Goal: Task Accomplishment & Management: Manage account settings

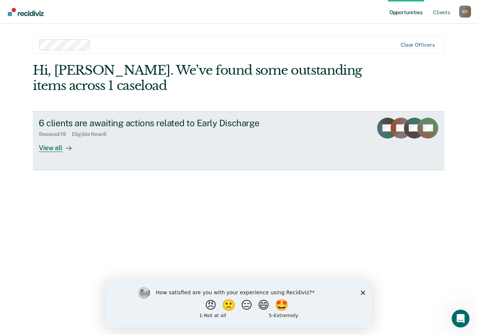
click at [54, 147] on div "View all" at bounding box center [60, 144] width 42 height 15
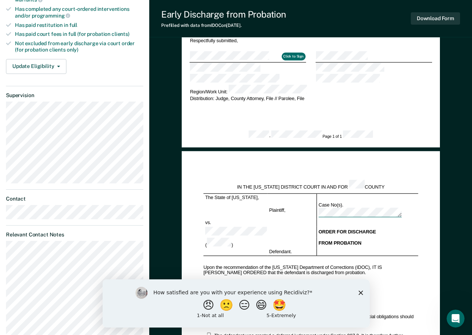
scroll to position [260, 0]
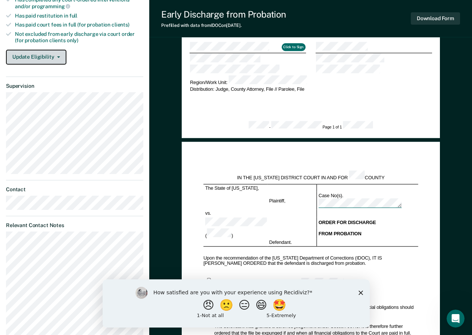
click at [58, 56] on icon "button" at bounding box center [58, 56] width 3 height 1
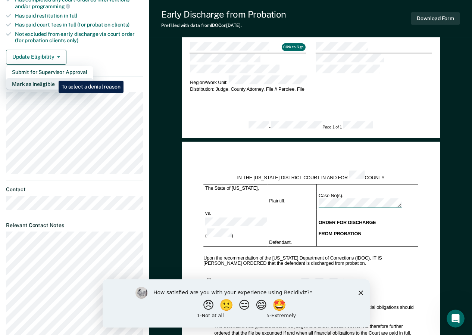
click at [53, 78] on button "Mark as Ineligible" at bounding box center [49, 84] width 87 height 12
type textarea "x"
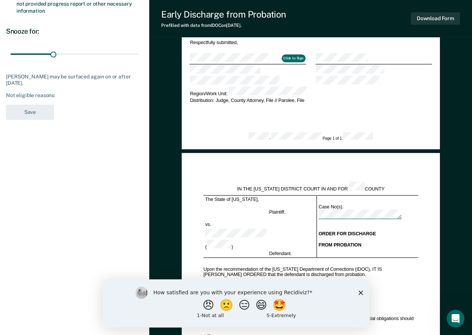
scroll to position [226, 0]
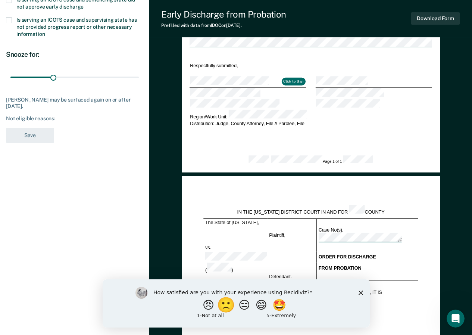
click at [220, 309] on button "🙁" at bounding box center [227, 304] width 20 height 15
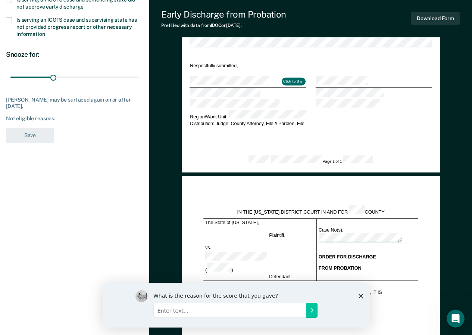
click at [204, 306] on input "Enter text..." at bounding box center [229, 309] width 153 height 15
type input "makes my life harder"
click at [308, 307] on icon "Submit your response" at bounding box center [311, 310] width 6 height 6
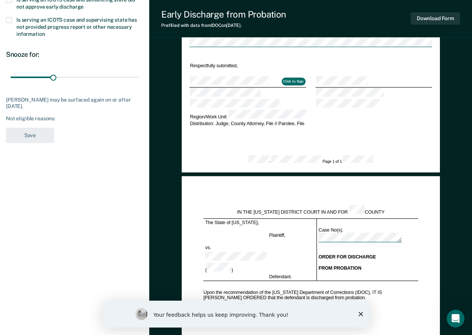
scroll to position [0, 0]
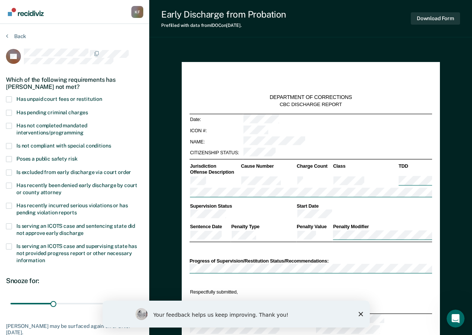
click at [7, 146] on span at bounding box center [9, 146] width 6 height 6
click at [111, 143] on input "Is not compliant with special conditions" at bounding box center [111, 143] width 0 height 0
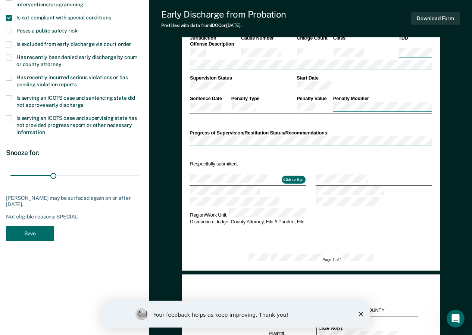
scroll to position [130, 0]
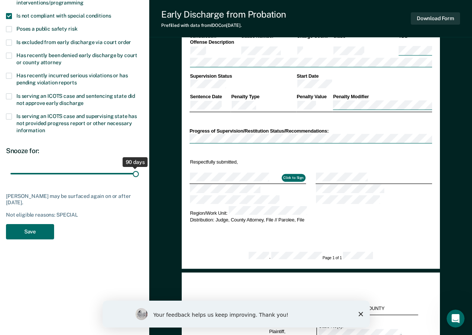
drag, startPoint x: 51, startPoint y: 172, endPoint x: 136, endPoint y: 185, distance: 85.7
type input "90"
click at [136, 180] on input "range" at bounding box center [74, 173] width 128 height 13
click at [30, 233] on button "Save" at bounding box center [30, 231] width 48 height 15
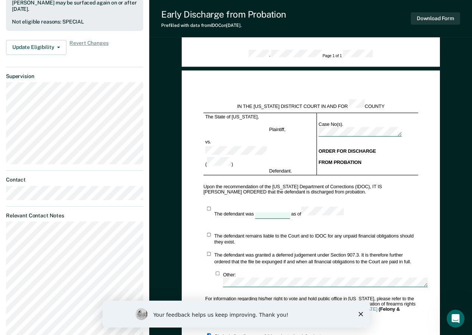
scroll to position [0, 0]
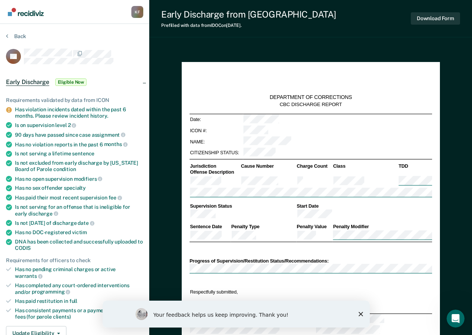
type textarea "x"
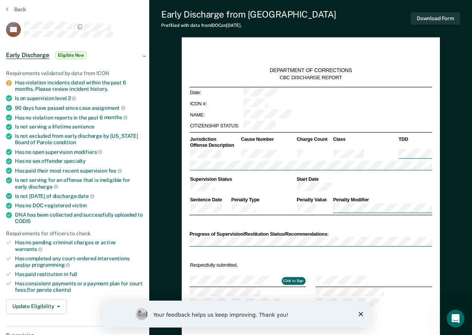
scroll to position [48, 0]
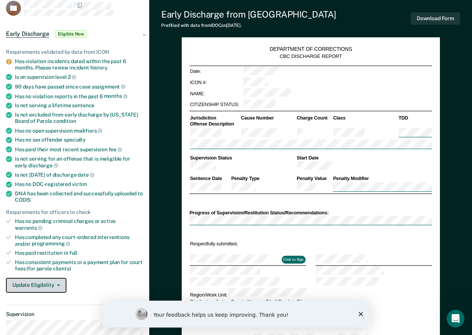
click at [60, 278] on button "Update Eligibility" at bounding box center [36, 285] width 60 height 15
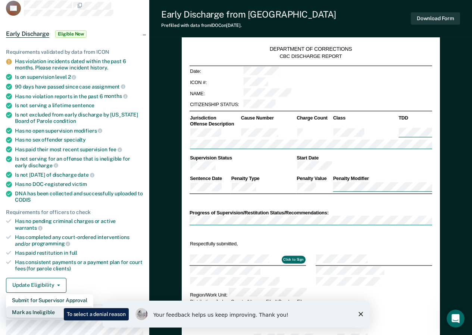
click at [58, 306] on button "Mark as Ineligible" at bounding box center [49, 312] width 87 height 12
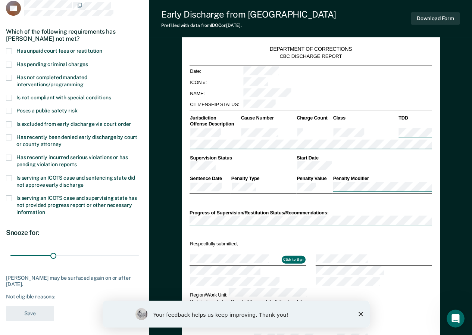
scroll to position [0, 0]
